Goal: Information Seeking & Learning: Understand process/instructions

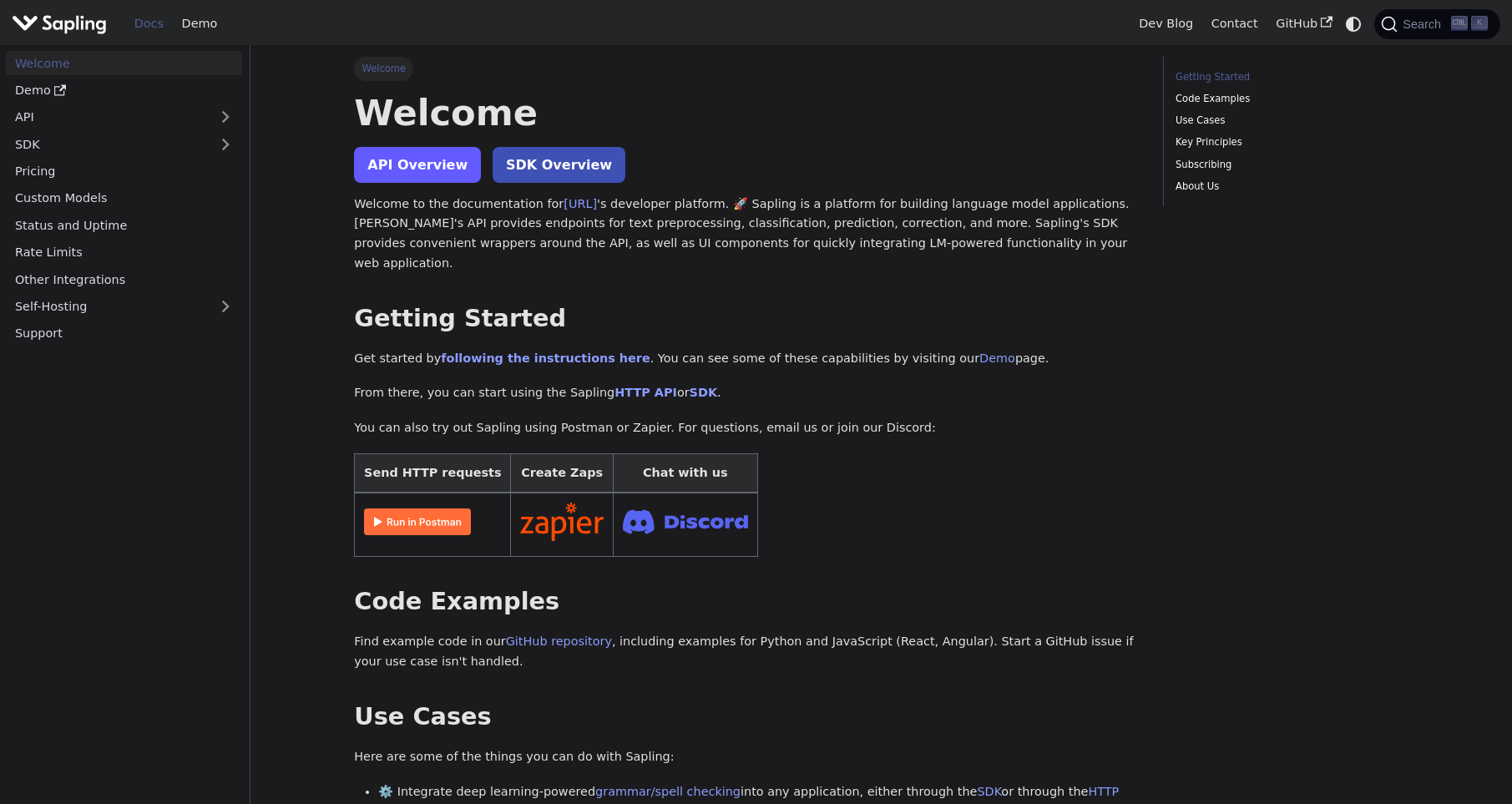
click at [430, 148] on link "API Overview" at bounding box center [418, 165] width 127 height 36
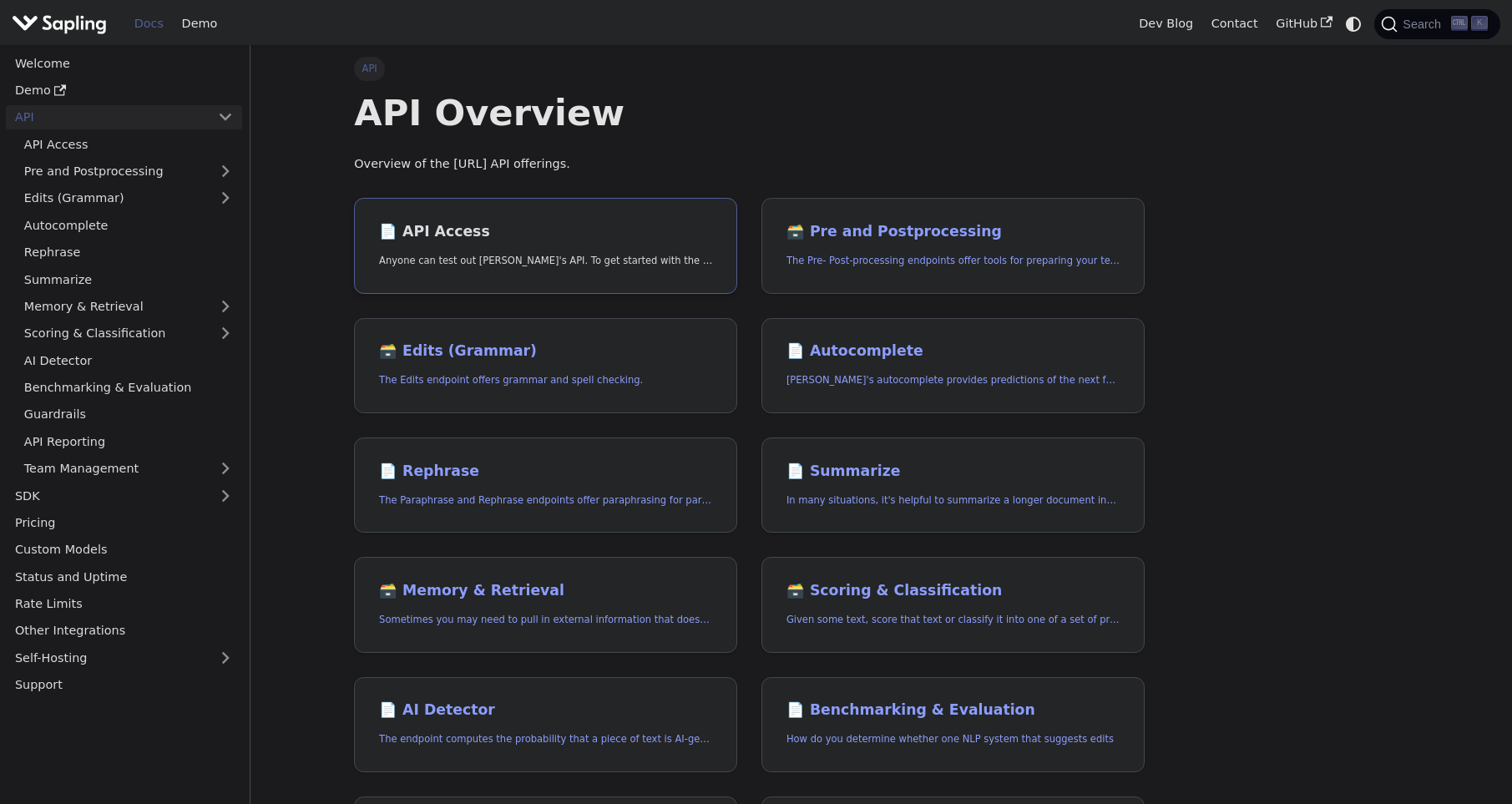
click at [598, 238] on h2 "📄️ API Access" at bounding box center [545, 232] width 334 height 18
